Goal: Task Accomplishment & Management: Use online tool/utility

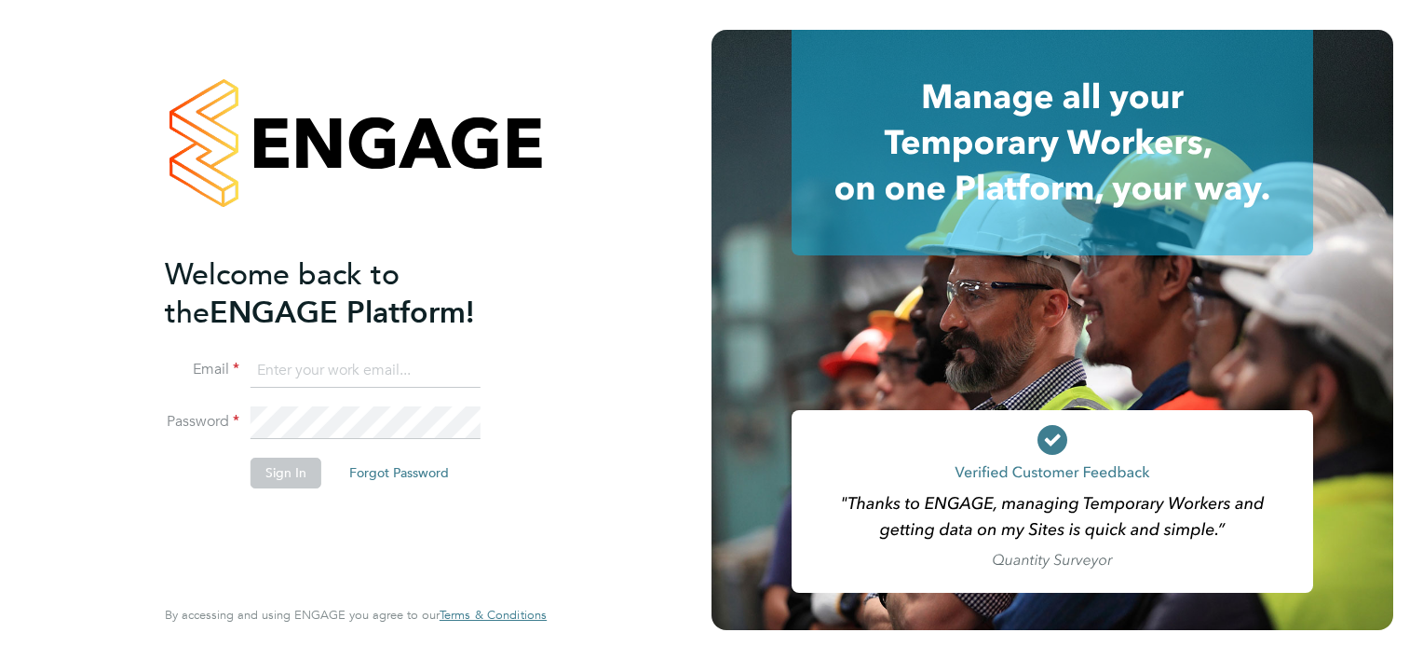
type input "connor.durnford@vistry.co.uk"
click at [294, 470] on button "Sign In" at bounding box center [286, 472] width 71 height 30
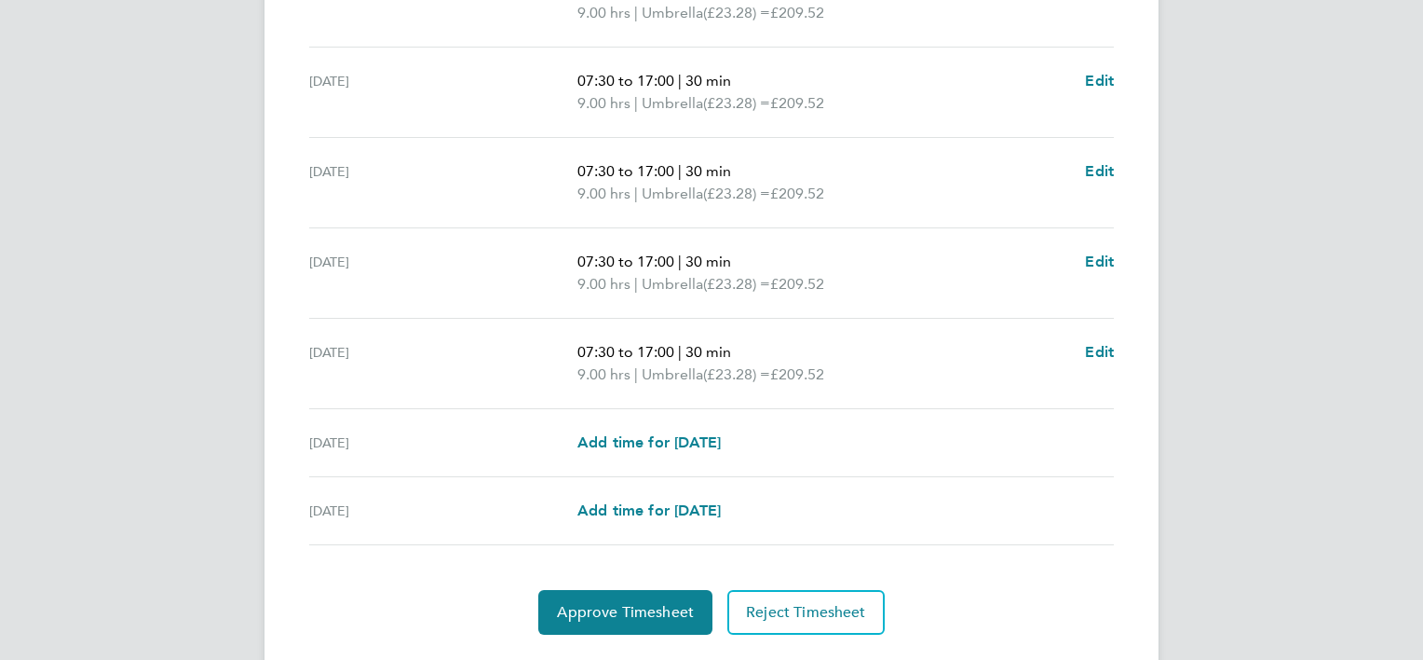
scroll to position [699, 0]
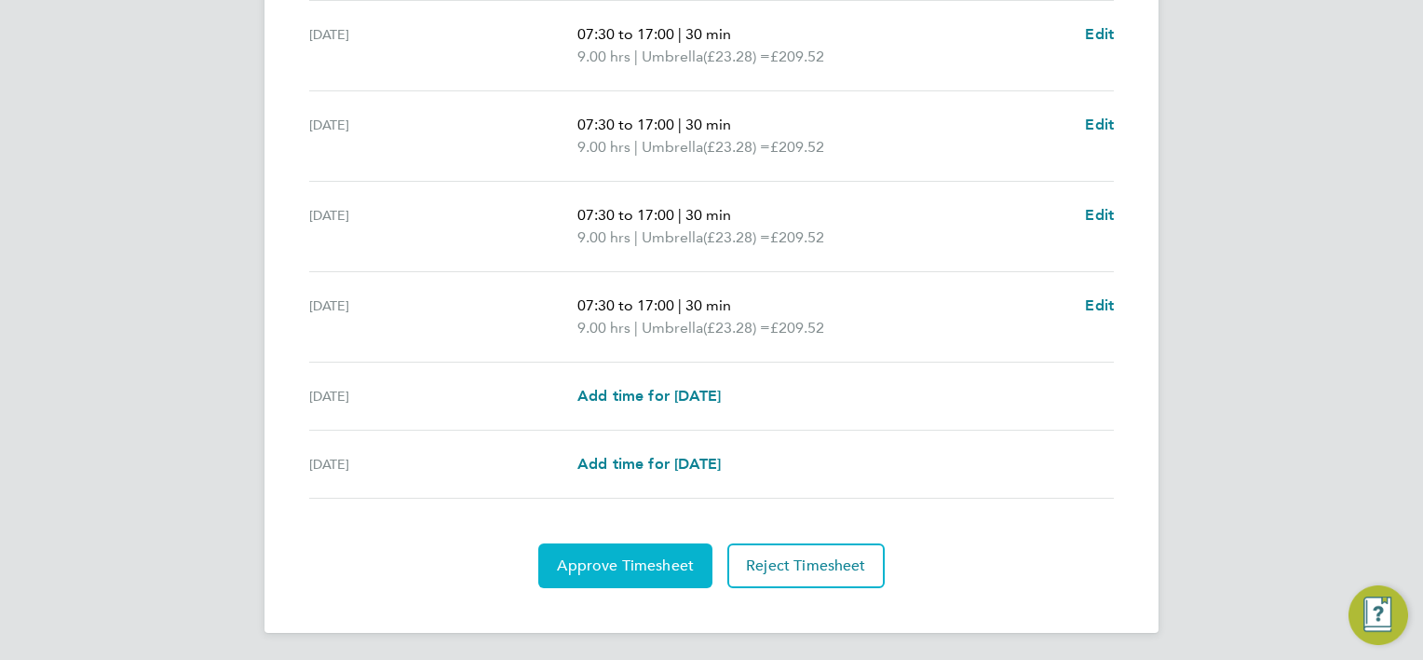
click at [640, 565] on span "Approve Timesheet" at bounding box center [625, 565] width 137 height 19
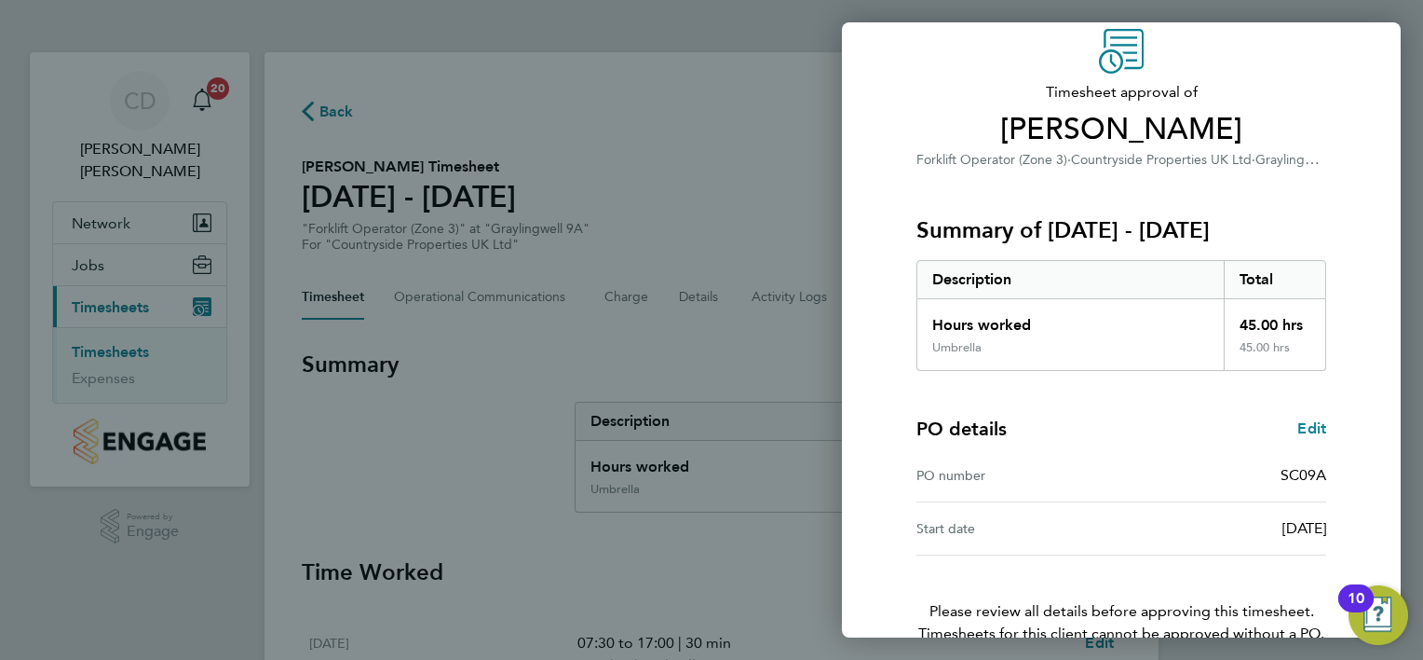
scroll to position [179, 0]
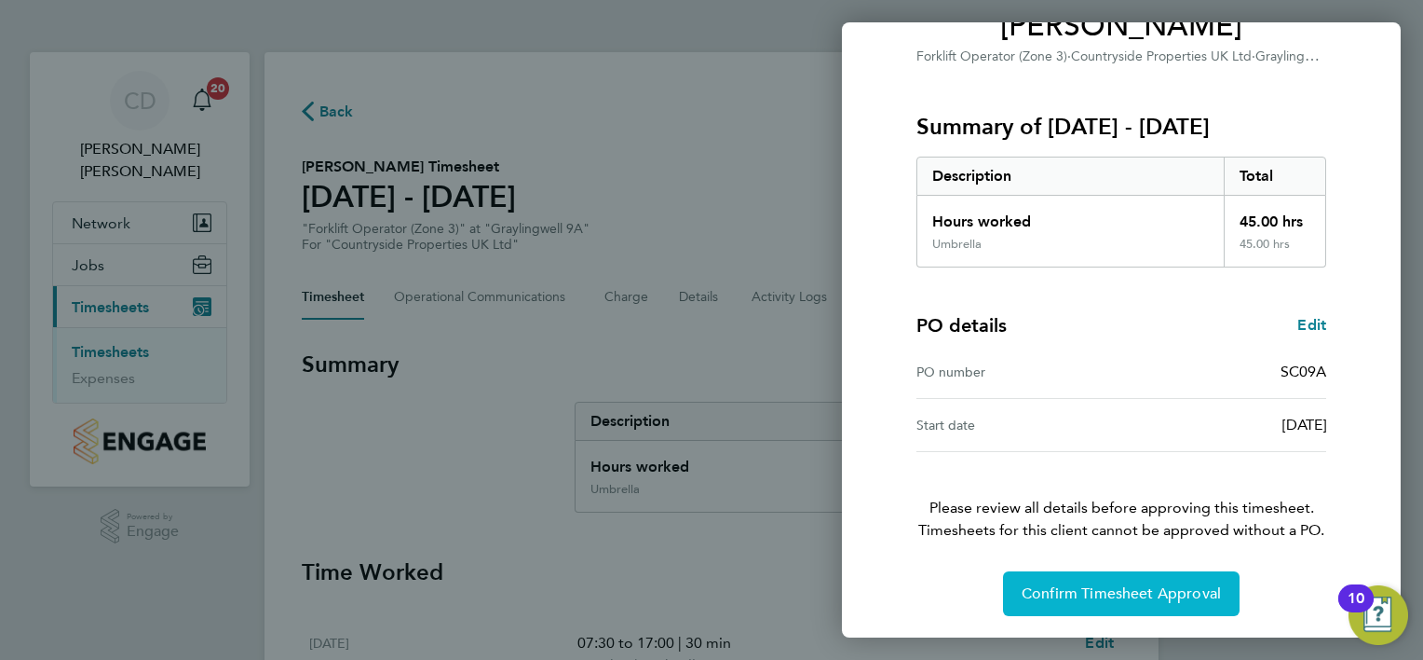
click at [1111, 592] on span "Confirm Timesheet Approval" at bounding box center [1121, 593] width 199 height 19
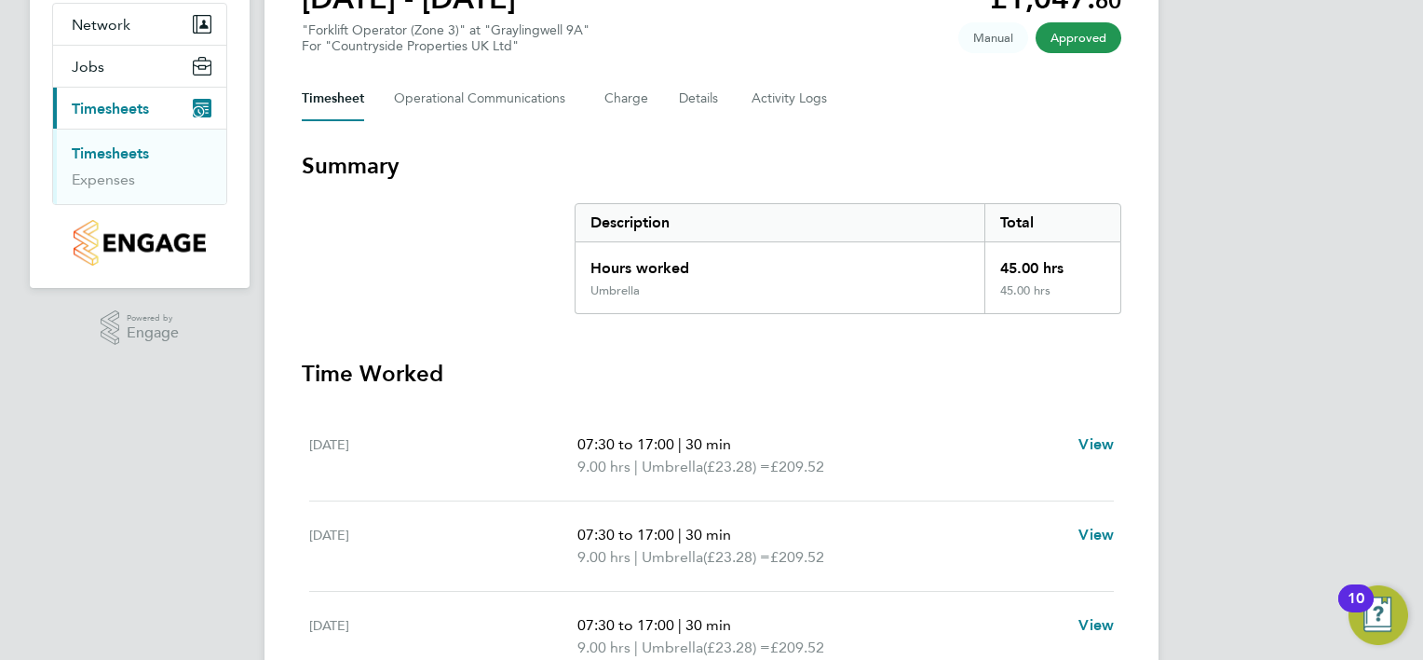
scroll to position [50, 0]
